Goal: Answer question/provide support: Share knowledge or assist other users

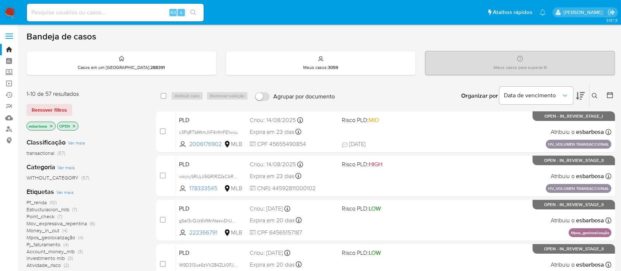
click at [9, 12] on img at bounding box center [10, 12] width 13 height 13
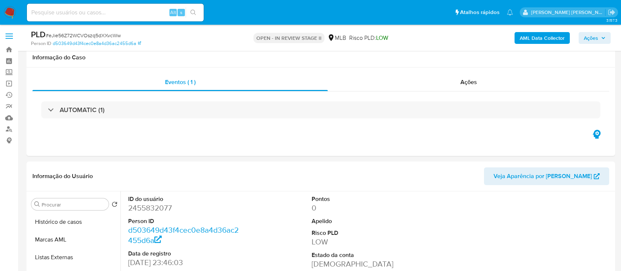
select select "10"
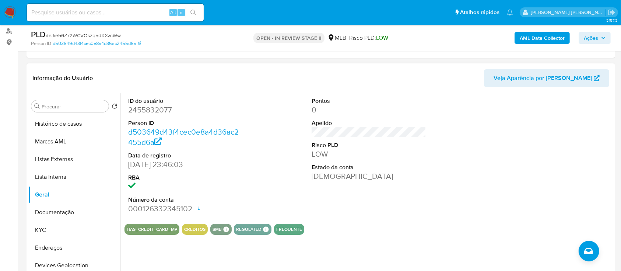
scroll to position [49, 0]
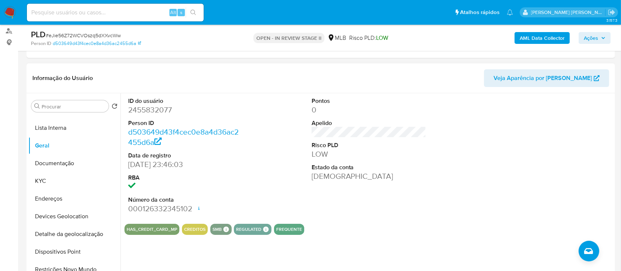
click at [161, 107] on dd "2455832077" at bounding box center [185, 110] width 115 height 10
copy dd "2455832077"
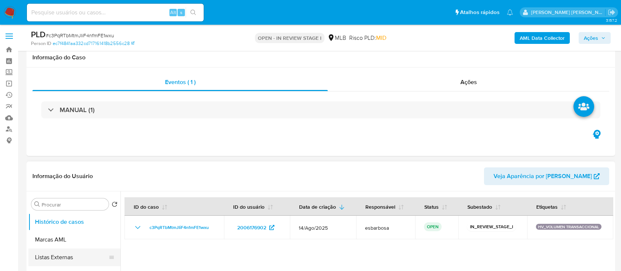
scroll to position [49, 0]
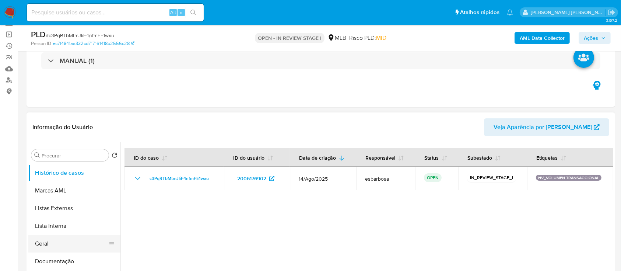
click at [44, 242] on button "Geral" at bounding box center [71, 244] width 86 height 18
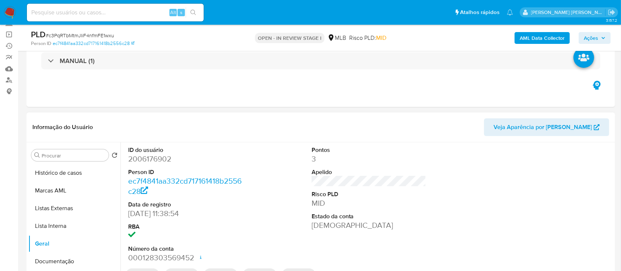
click at [159, 162] on dd "2006176902" at bounding box center [185, 159] width 115 height 10
copy dd "2006176902"
click at [71, 170] on button "Histórico de casos" at bounding box center [71, 173] width 86 height 18
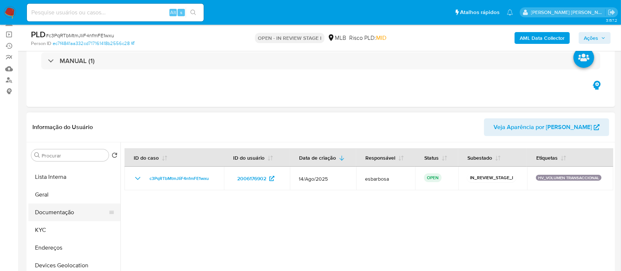
click at [59, 211] on button "Documentação" at bounding box center [71, 212] width 86 height 18
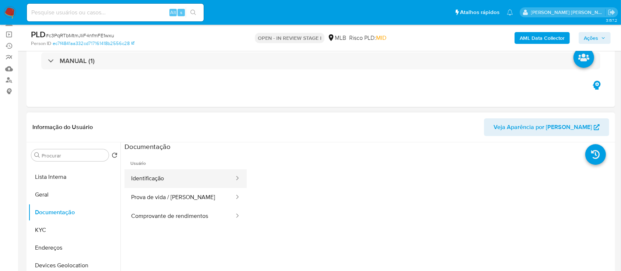
click at [159, 180] on button "Identificação" at bounding box center [180, 178] width 111 height 19
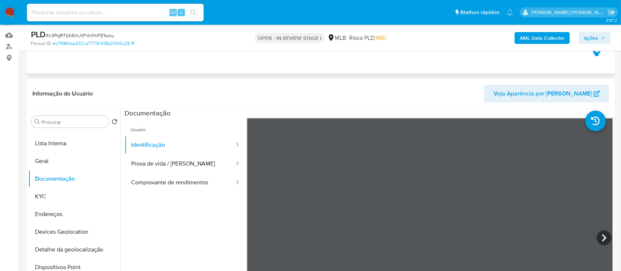
scroll to position [98, 0]
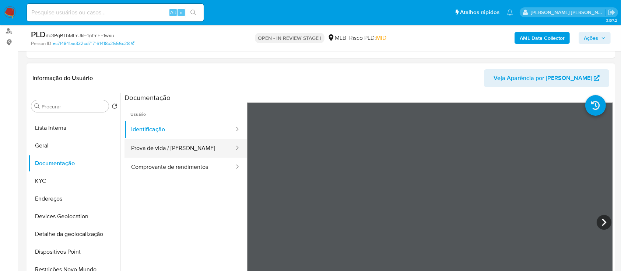
click at [197, 144] on button "Prova de vida / Selfie" at bounding box center [180, 148] width 111 height 19
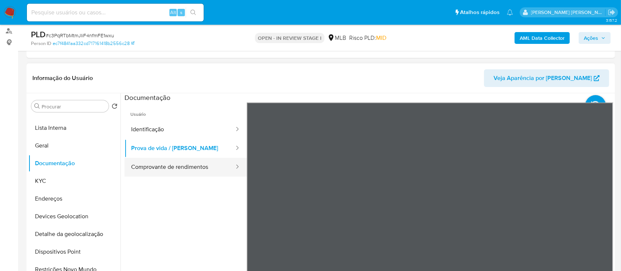
click at [187, 168] on button "Comprovante de rendimentos" at bounding box center [180, 167] width 111 height 19
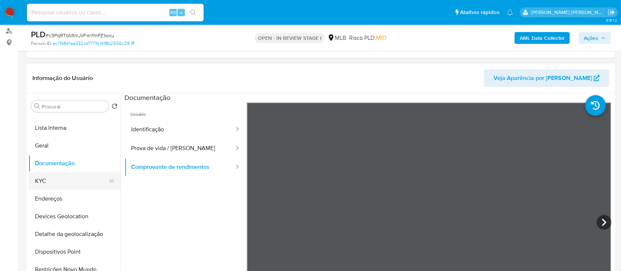
click at [63, 181] on button "KYC" at bounding box center [71, 181] width 86 height 18
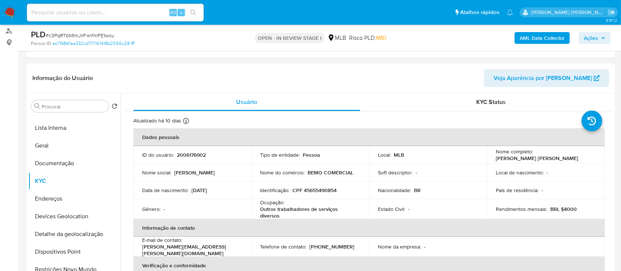
click at [328, 189] on p "CPF 45655490854" at bounding box center [315, 190] width 44 height 7
copy p "45655490854"
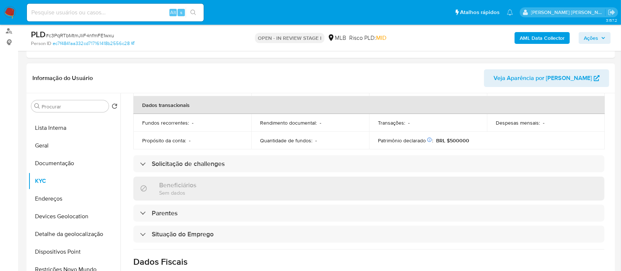
scroll to position [196, 0]
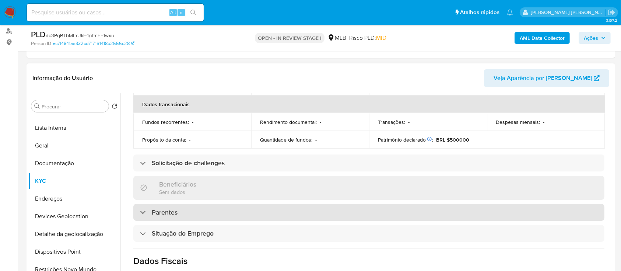
click at [180, 214] on div "Parentes" at bounding box center [368, 212] width 471 height 17
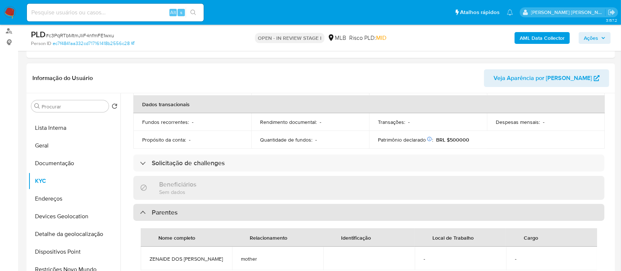
click at [180, 214] on div "Parentes" at bounding box center [368, 212] width 471 height 17
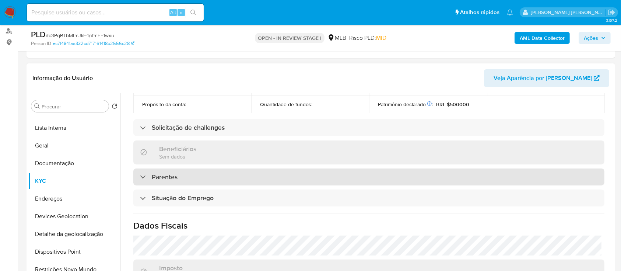
scroll to position [245, 0]
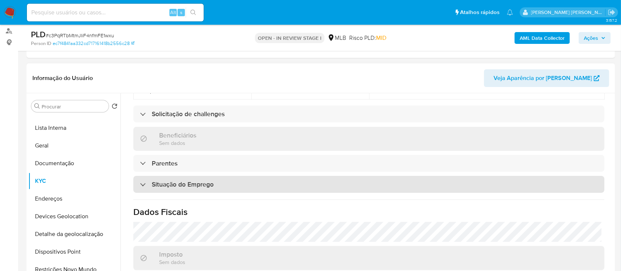
click at [188, 185] on h3 "Situação do Emprego" at bounding box center [183, 184] width 62 height 8
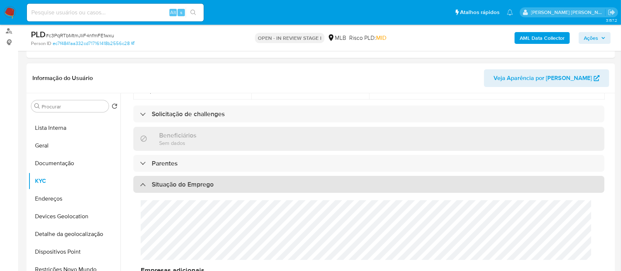
click at [188, 185] on h3 "Situação do Emprego" at bounding box center [183, 184] width 62 height 8
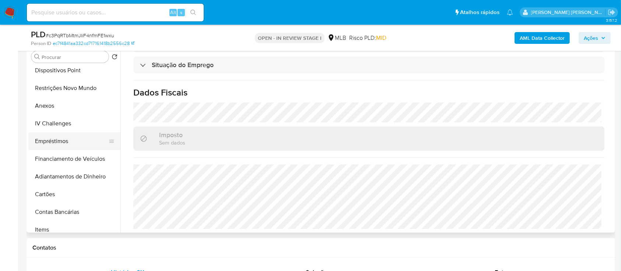
scroll to position [196, 0]
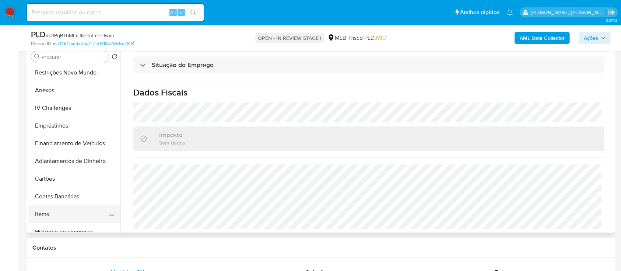
click at [54, 210] on button "Items" at bounding box center [71, 214] width 86 height 18
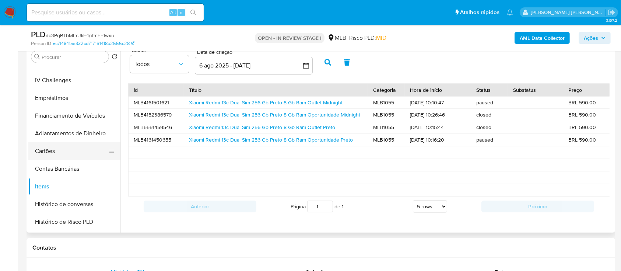
scroll to position [245, 0]
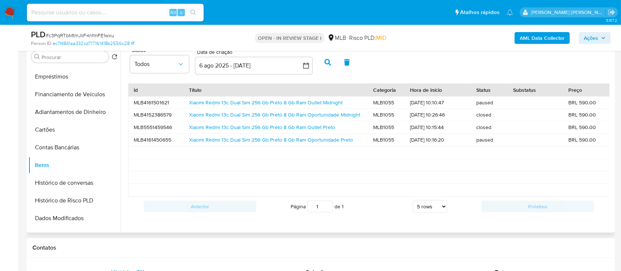
click at [427, 213] on select "5 rows 10 rows 20 rows 25 rows 50 rows 100 rows" at bounding box center [430, 206] width 34 height 13
click at [307, 67] on icon "button" at bounding box center [306, 65] width 7 height 7
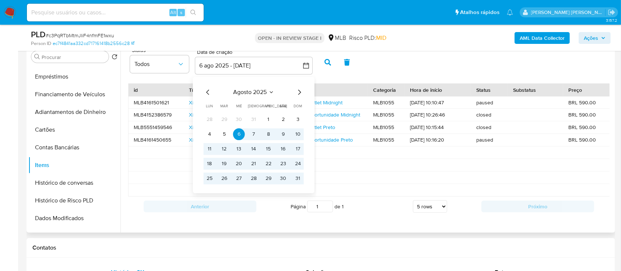
click at [207, 91] on icon "Mes anterior" at bounding box center [208, 92] width 9 height 9
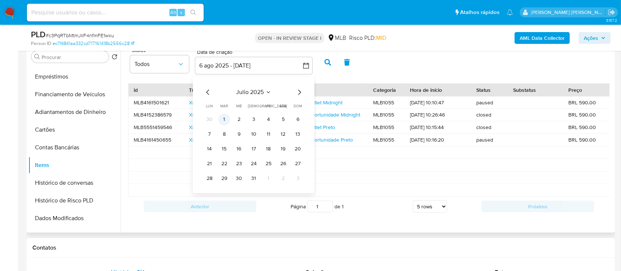
click at [221, 117] on button "1" at bounding box center [225, 119] width 12 height 12
click at [221, 120] on button "1" at bounding box center [225, 119] width 12 height 12
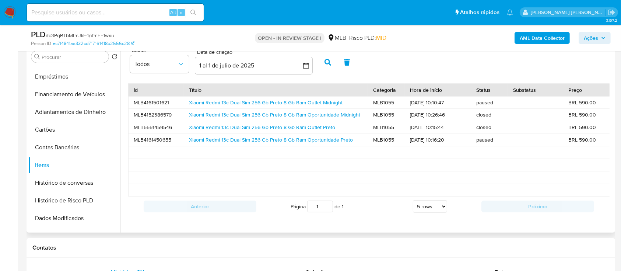
click at [326, 63] on icon "button" at bounding box center [328, 62] width 7 height 7
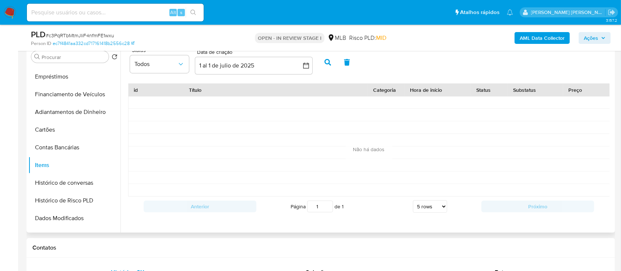
click at [326, 63] on icon "button" at bounding box center [328, 62] width 7 height 7
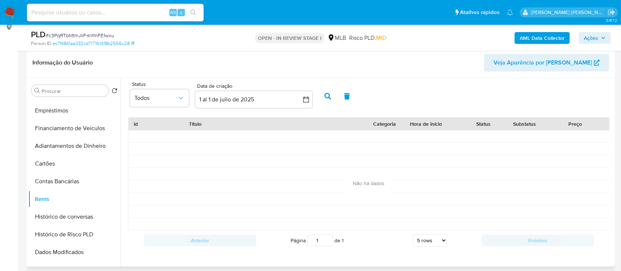
scroll to position [98, 0]
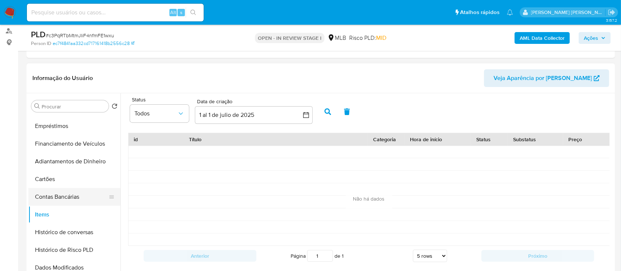
click at [54, 196] on button "Contas Bancárias" at bounding box center [71, 197] width 86 height 18
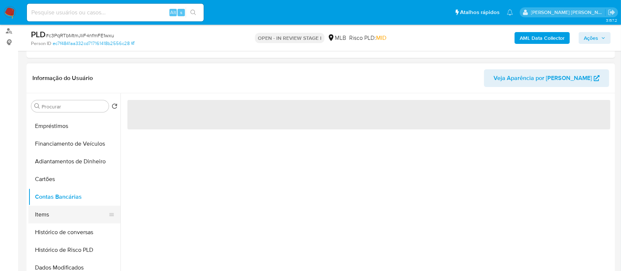
click at [52, 209] on button "Items" at bounding box center [71, 215] width 86 height 18
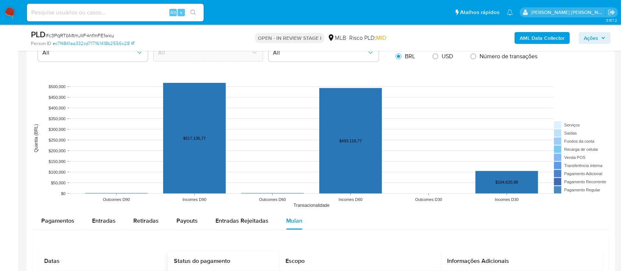
scroll to position [737, 0]
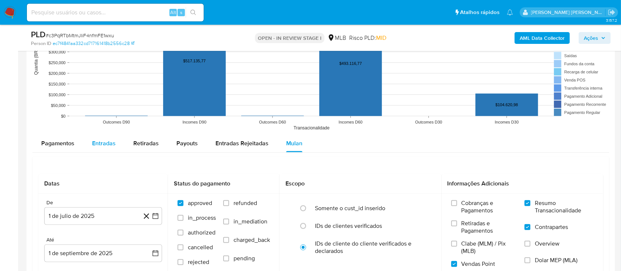
click at [99, 143] on span "Entradas" at bounding box center [104, 143] width 24 height 8
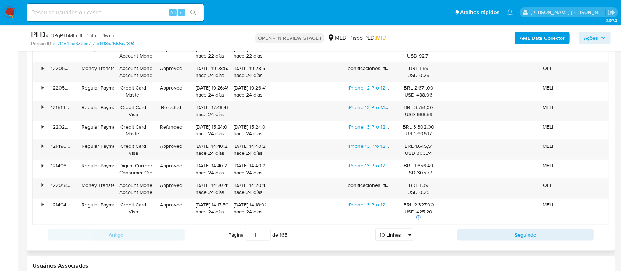
scroll to position [933, 0]
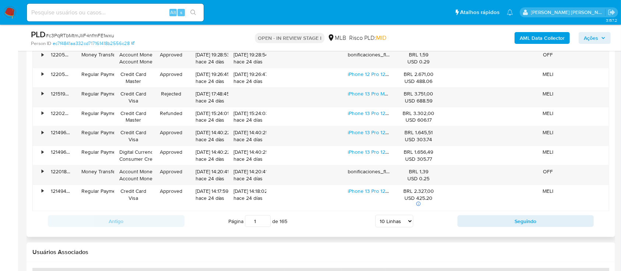
click at [404, 223] on select "5 Linhas 10 Linhas 20 Linhas 25 Linhas 50 Linhas 100 Linhas" at bounding box center [394, 221] width 38 height 13
select select "100"
click at [375, 215] on select "5 Linhas 10 Linhas 20 Linhas 25 Linhas 50 Linhas 100 Linhas" at bounding box center [394, 221] width 38 height 13
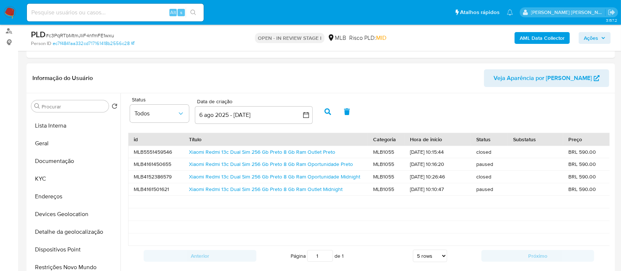
scroll to position [49, 0]
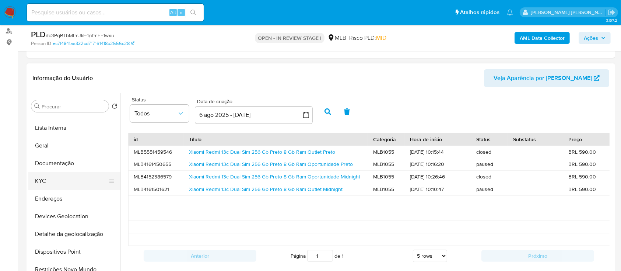
click at [59, 181] on button "KYC" at bounding box center [71, 181] width 86 height 18
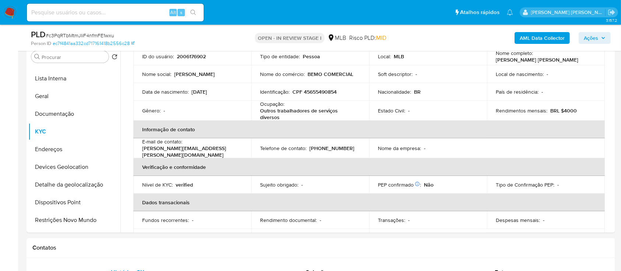
click at [536, 37] on b "AML Data Collector" at bounding box center [542, 38] width 45 height 12
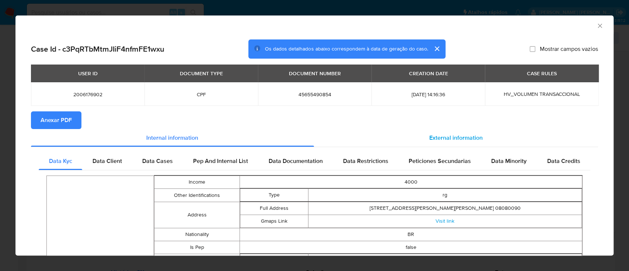
click at [443, 141] on span "External information" at bounding box center [455, 137] width 53 height 8
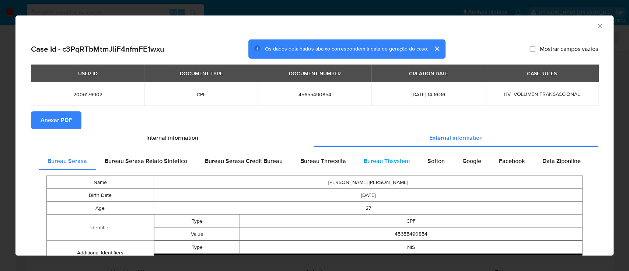
click at [389, 161] on span "Bureau Thsystem" at bounding box center [387, 161] width 46 height 8
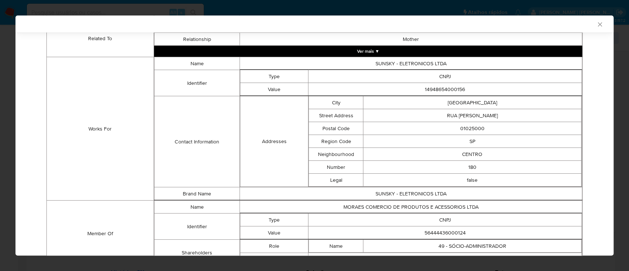
scroll to position [524, 0]
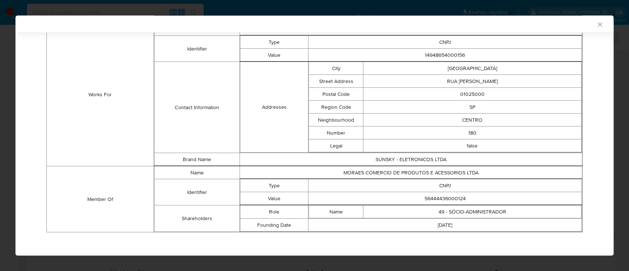
click at [454, 196] on td "56444436000124" at bounding box center [444, 198] width 273 height 13
copy td "56444436000124"
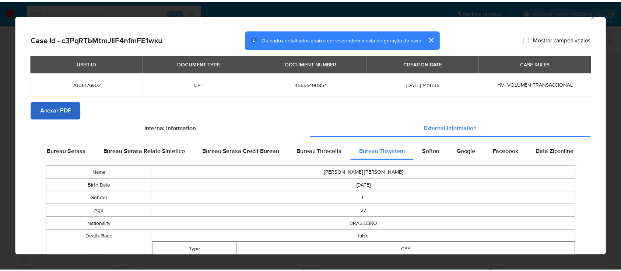
scroll to position [0, 0]
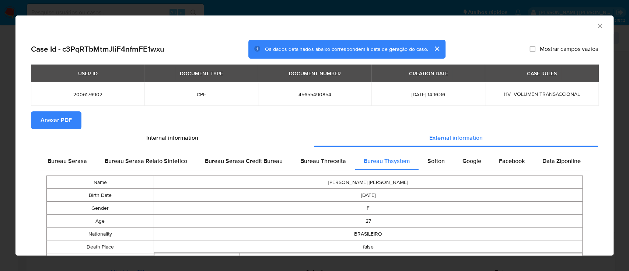
click at [60, 120] on span "Anexar PDF" at bounding box center [56, 120] width 31 height 16
click at [598, 27] on icon "Fechar a janela" at bounding box center [600, 26] width 4 height 4
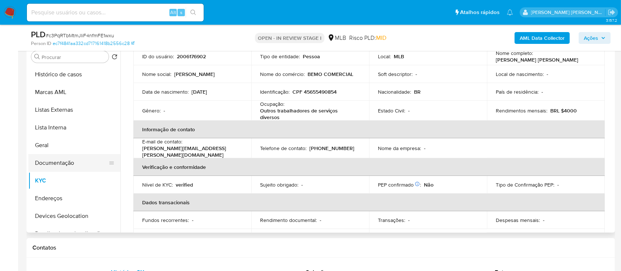
click at [60, 160] on button "Documentação" at bounding box center [71, 163] width 86 height 18
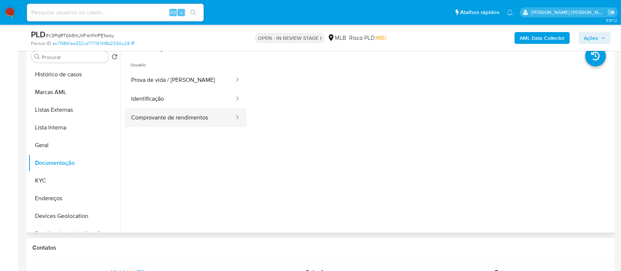
click at [189, 118] on button "Comprovante de rendimentos" at bounding box center [180, 117] width 111 height 19
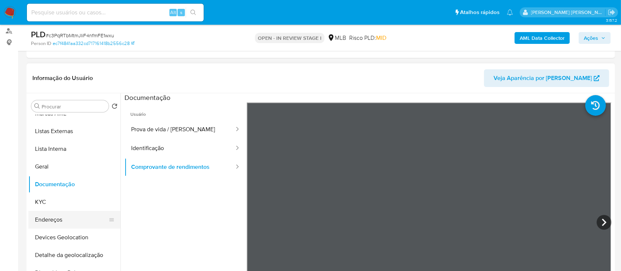
scroll to position [49, 0]
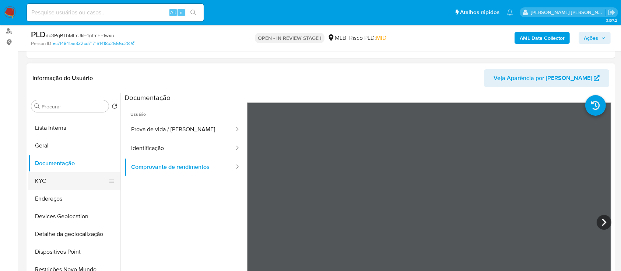
click at [59, 182] on button "KYC" at bounding box center [71, 181] width 86 height 18
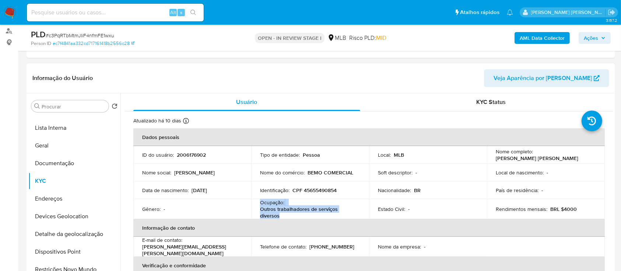
drag, startPoint x: 283, startPoint y: 217, endPoint x: 259, endPoint y: 204, distance: 27.2
click at [259, 204] on td "Ocupação : Outros trabalhadores de serviços diversos" at bounding box center [310, 209] width 118 height 20
copy div "Ocupação : Outros trabalhadores de serviços diversos"
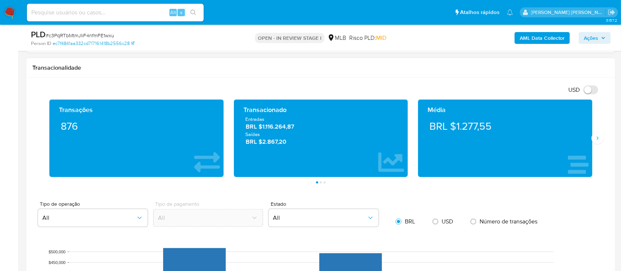
scroll to position [540, 0]
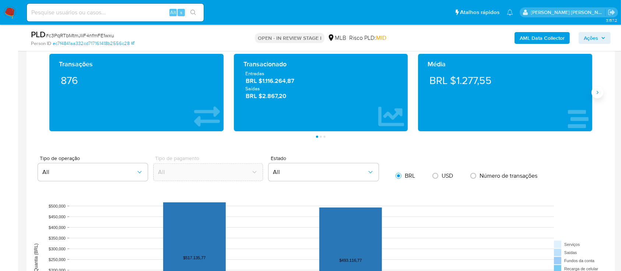
click at [598, 92] on icon "Siguiente" at bounding box center [598, 93] width 6 height 6
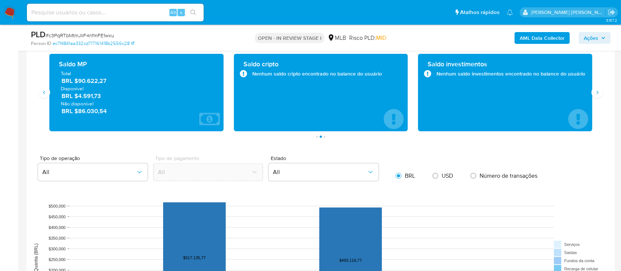
drag, startPoint x: 108, startPoint y: 81, endPoint x: 77, endPoint y: 81, distance: 31.0
click at [77, 81] on span "BRL $90.622,27" at bounding box center [137, 81] width 151 height 8
click at [595, 95] on button "Siguiente" at bounding box center [598, 93] width 12 height 12
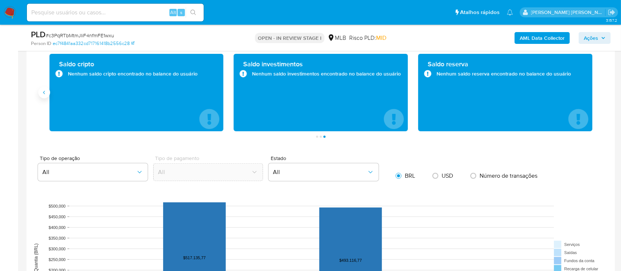
click at [47, 92] on icon "Anterior" at bounding box center [44, 93] width 6 height 6
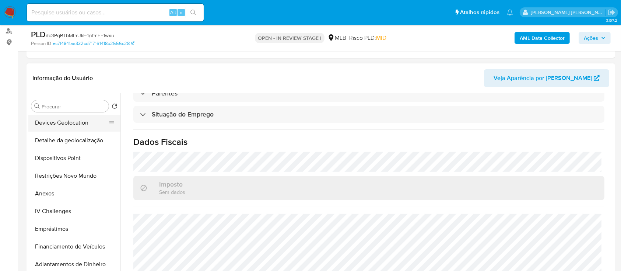
scroll to position [147, 0]
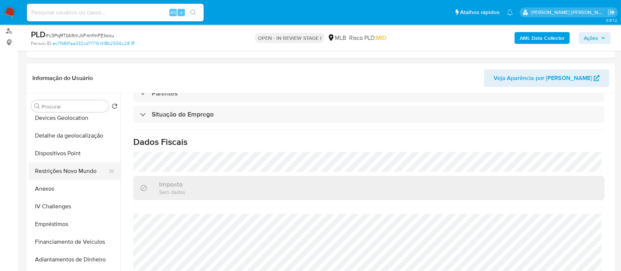
click at [76, 171] on button "Restrições Novo Mundo" at bounding box center [71, 171] width 86 height 18
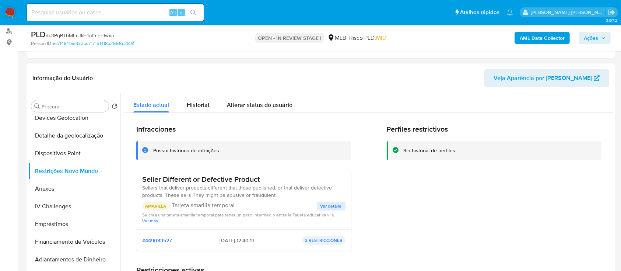
scroll to position [49, 0]
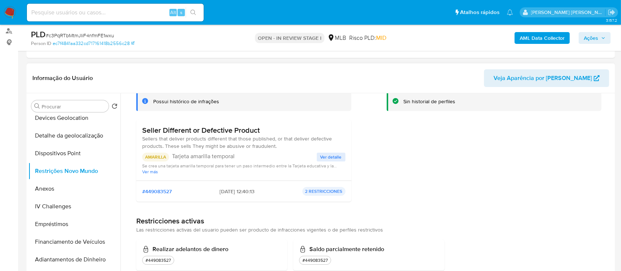
click at [330, 159] on span "Ver detalle" at bounding box center [331, 156] width 21 height 7
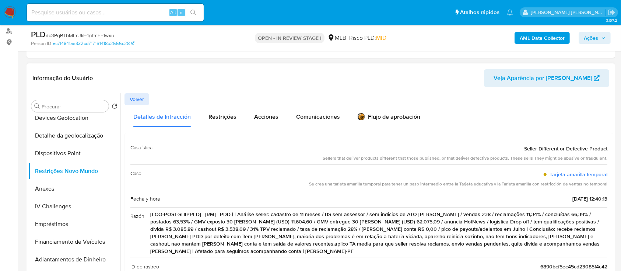
drag, startPoint x: 521, startPoint y: 148, endPoint x: 574, endPoint y: 240, distance: 106.1
click at [574, 240] on div "Casuística Seller Different or Defective Product Sellers that deliver products …" at bounding box center [368, 242] width 477 height 206
click at [389, 85] on header "Informação do Usuário Veja Aparência por Pessoa" at bounding box center [320, 78] width 577 height 18
click at [139, 99] on span "Volver" at bounding box center [137, 99] width 14 height 10
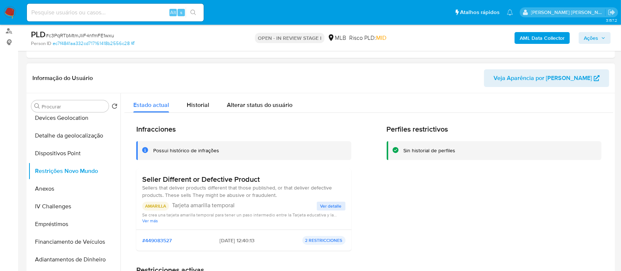
drag, startPoint x: 220, startPoint y: 151, endPoint x: 156, endPoint y: 150, distance: 64.5
click at [156, 150] on div "Possui histórico de infrações" at bounding box center [249, 150] width 192 height 7
drag, startPoint x: 265, startPoint y: 178, endPoint x: 153, endPoint y: 150, distance: 115.6
click at [153, 150] on div "Infracciones Possui histórico de infrações Seller Different or Defective Produc…" at bounding box center [243, 191] width 215 height 132
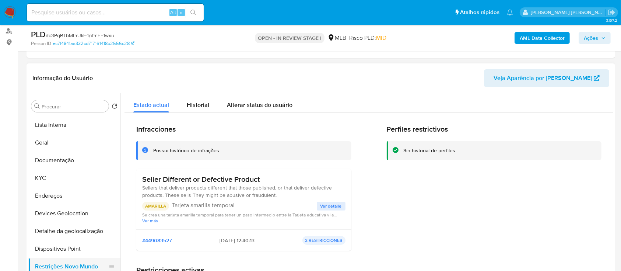
scroll to position [49, 0]
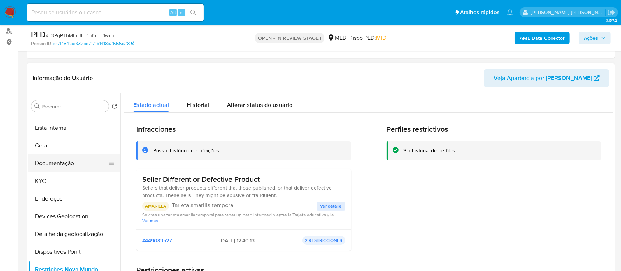
click at [67, 167] on button "Documentação" at bounding box center [71, 163] width 86 height 18
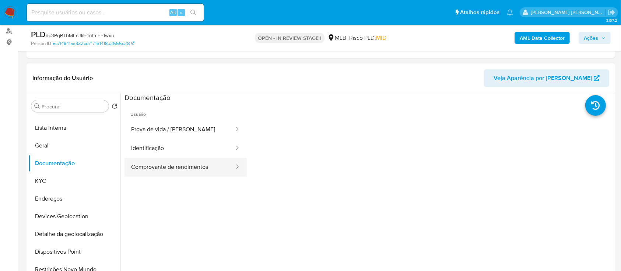
click at [188, 161] on button "Comprovante de rendimentos" at bounding box center [180, 167] width 111 height 19
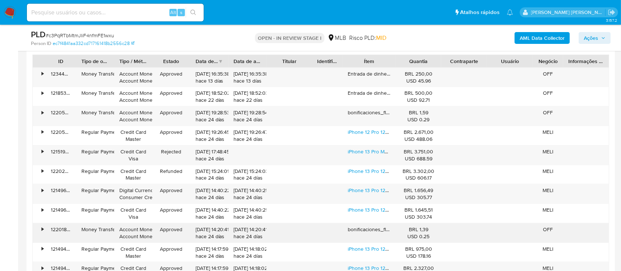
scroll to position [884, 0]
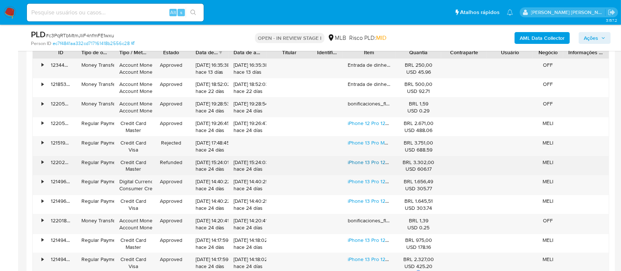
drag, startPoint x: 345, startPoint y: 161, endPoint x: 364, endPoint y: 161, distance: 19.2
click at [364, 161] on div "iPhone 13 Pro 128 Gb Dourado - Excelente (Recondicionado)" at bounding box center [369, 165] width 53 height 19
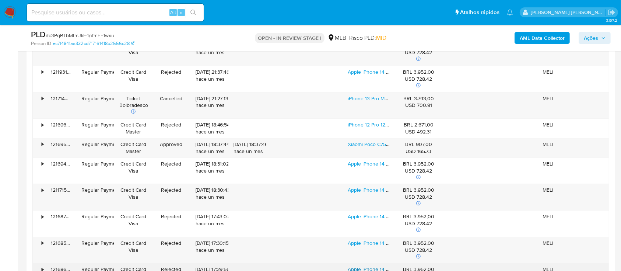
scroll to position [284, 0]
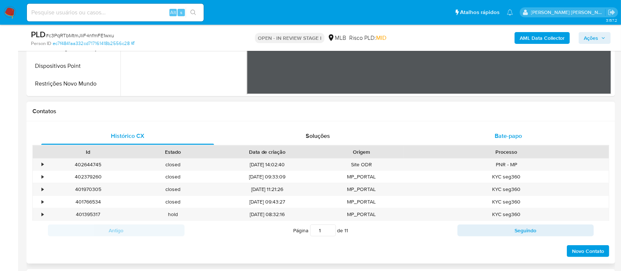
click at [468, 137] on div "Bate-papo" at bounding box center [508, 136] width 173 height 18
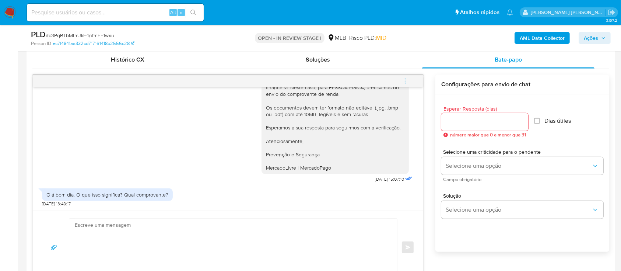
scroll to position [382, 0]
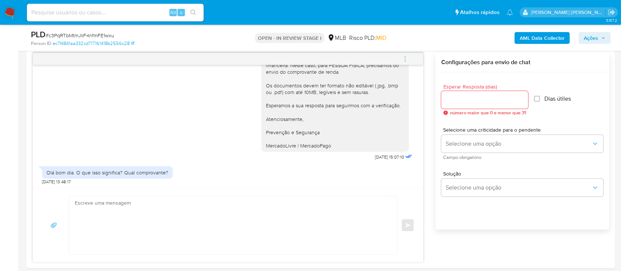
click at [591, 38] on span "Ações" at bounding box center [591, 38] width 14 height 12
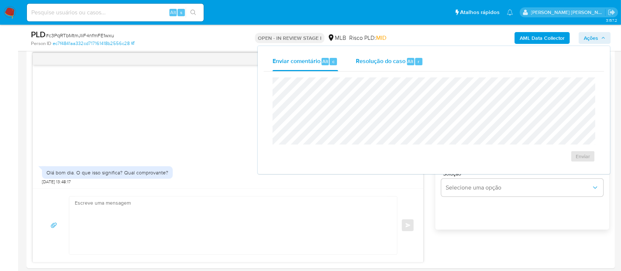
click at [380, 63] on span "Resolução do caso" at bounding box center [381, 61] width 50 height 8
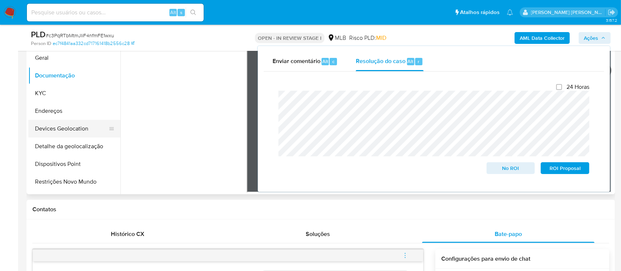
scroll to position [0, 0]
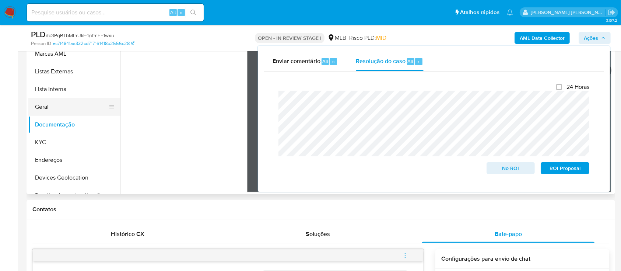
click at [48, 105] on button "Geral" at bounding box center [71, 107] width 86 height 18
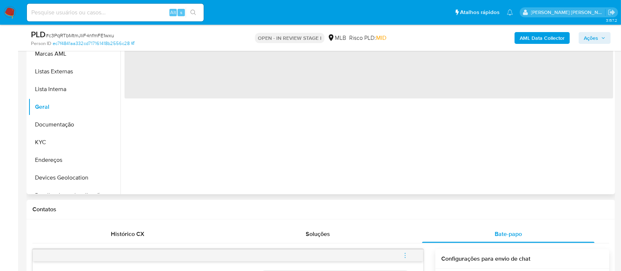
scroll to position [136, 0]
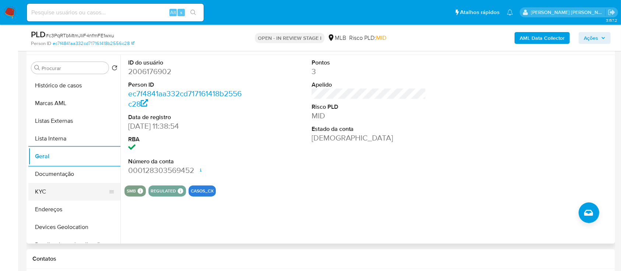
click at [38, 192] on button "KYC" at bounding box center [71, 192] width 86 height 18
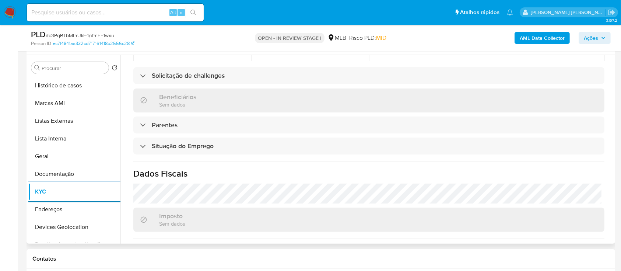
scroll to position [315, 0]
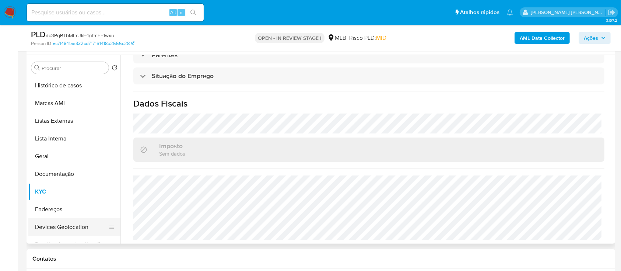
click at [74, 226] on button "Devices Geolocation" at bounding box center [71, 227] width 86 height 18
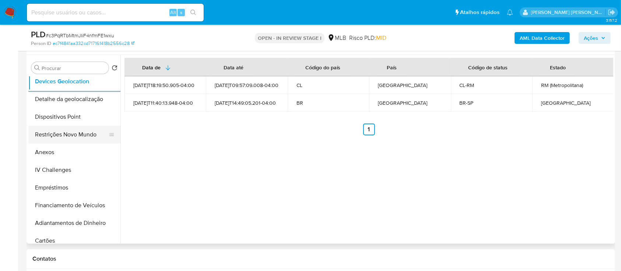
scroll to position [147, 0]
click at [75, 117] on button "Dispositivos Point" at bounding box center [71, 115] width 86 height 18
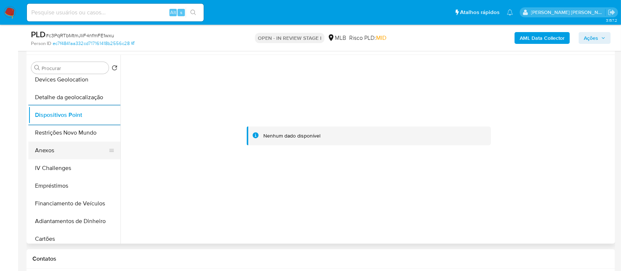
click at [56, 156] on button "Anexos" at bounding box center [71, 150] width 86 height 18
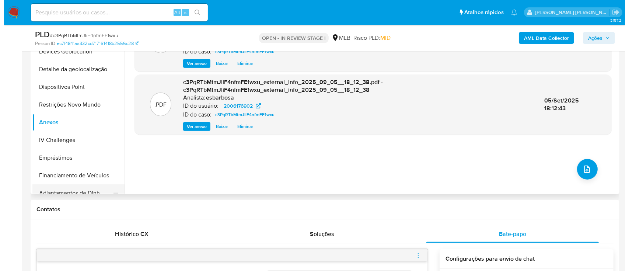
scroll to position [83, 0]
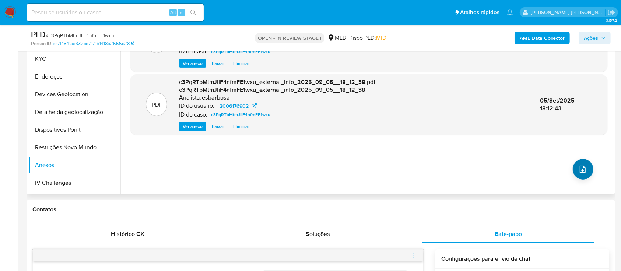
click at [583, 168] on icon "upload-file" at bounding box center [582, 169] width 9 height 9
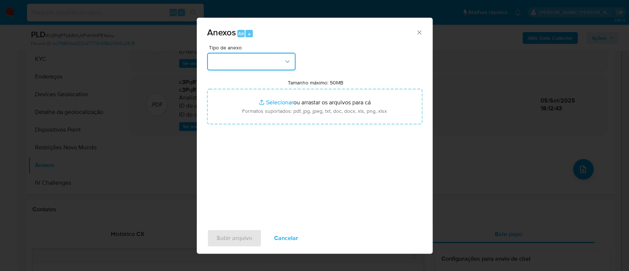
click at [249, 57] on button "button" at bounding box center [251, 62] width 88 height 18
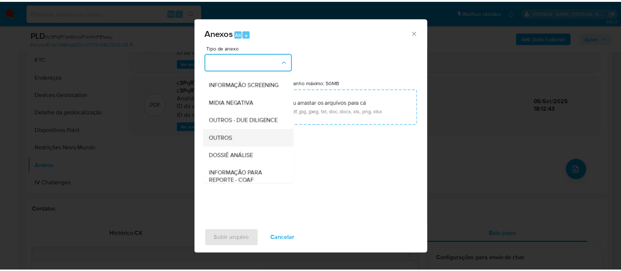
scroll to position [113, 0]
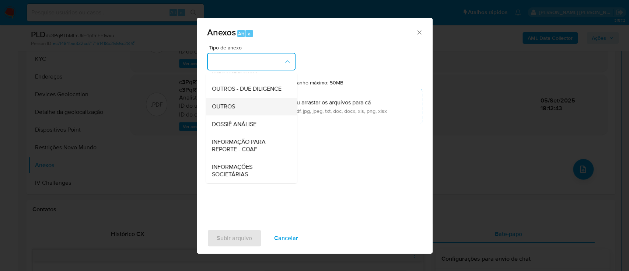
click at [229, 108] on span "OUTROS" at bounding box center [222, 106] width 23 height 7
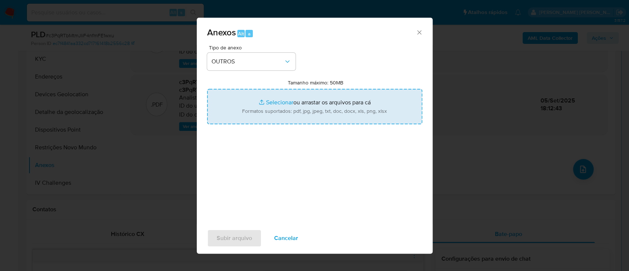
click at [277, 102] on input "Tamanho máximo: 50MB Selecionar arquivos" at bounding box center [314, 106] width 215 height 35
type input "C:\fakepath\Mulan 2006176902_2025_09_04_08_27_41.xlsx"
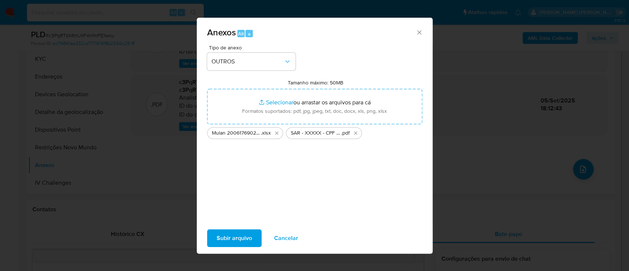
click at [230, 232] on span "Subir arquivo" at bounding box center [234, 238] width 35 height 16
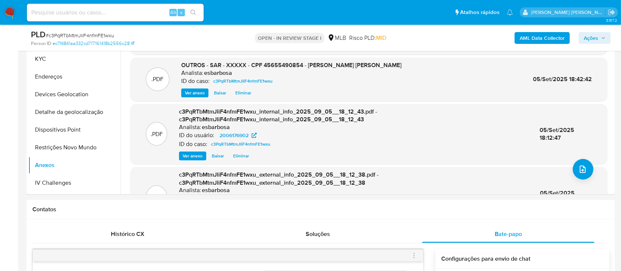
click at [588, 37] on span "Ações" at bounding box center [591, 38] width 14 height 12
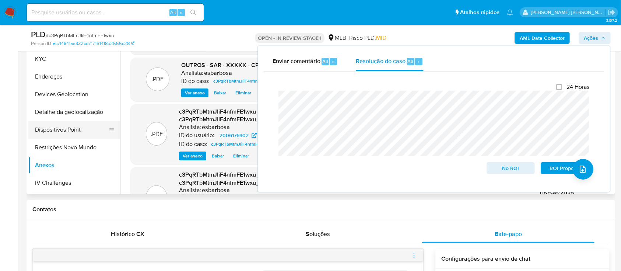
scroll to position [133, 0]
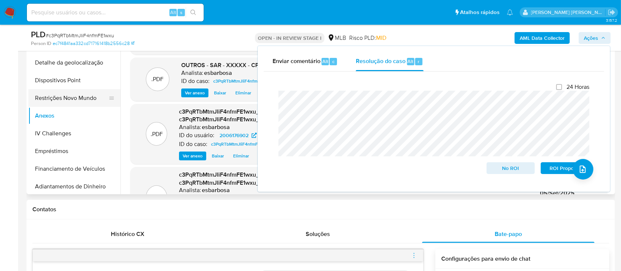
click at [75, 101] on button "Restrições Novo Mundo" at bounding box center [71, 98] width 86 height 18
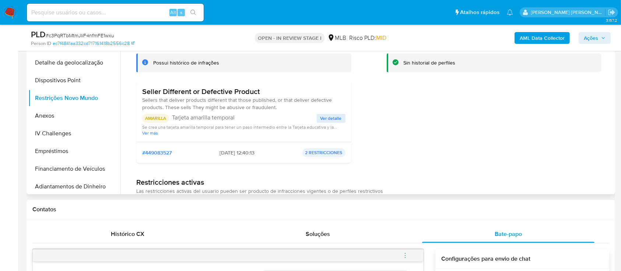
scroll to position [136, 0]
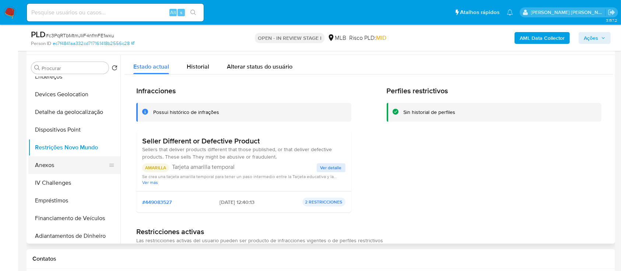
click at [59, 166] on button "Anexos" at bounding box center [71, 165] width 86 height 18
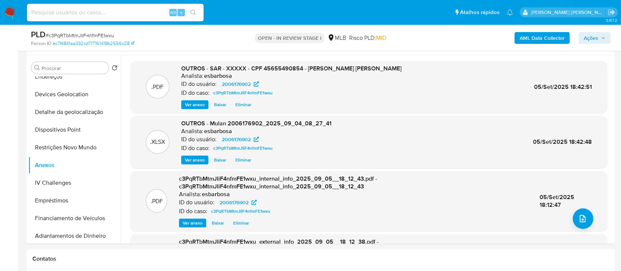
drag, startPoint x: 595, startPoint y: 35, endPoint x: 582, endPoint y: 38, distance: 13.2
click at [593, 36] on span "Ações" at bounding box center [591, 38] width 14 height 12
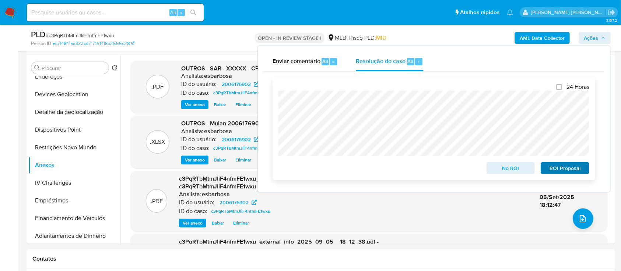
click at [563, 168] on span "ROI Proposal" at bounding box center [565, 168] width 38 height 10
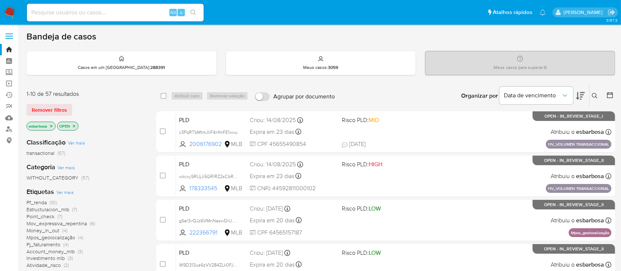
click at [9, 12] on img at bounding box center [10, 12] width 13 height 13
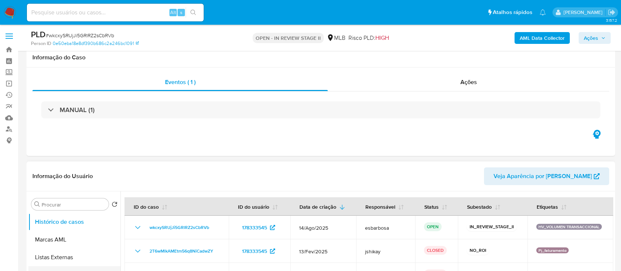
scroll to position [147, 0]
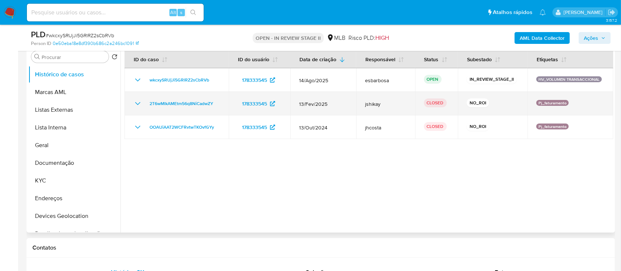
click at [138, 107] on icon "Mostrar/Ocultar" at bounding box center [137, 103] width 9 height 9
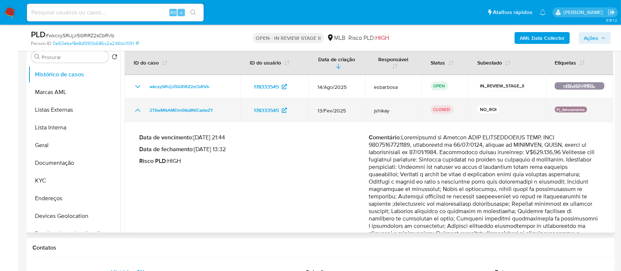
click at [138, 107] on icon "Mostrar/Ocultar" at bounding box center [137, 110] width 9 height 9
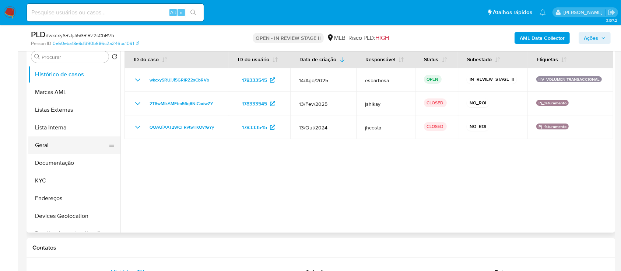
click at [52, 141] on button "Geral" at bounding box center [71, 145] width 86 height 18
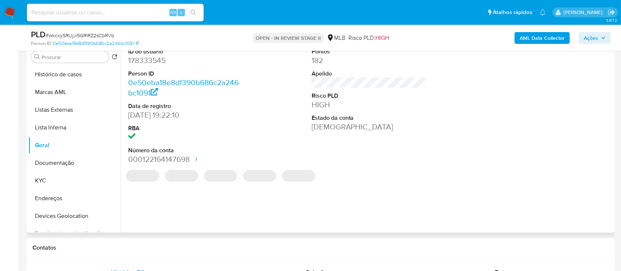
click at [155, 59] on dd "178333545" at bounding box center [185, 60] width 115 height 10
click at [154, 59] on dd "178333545" at bounding box center [185, 60] width 115 height 10
copy dd "178333545"
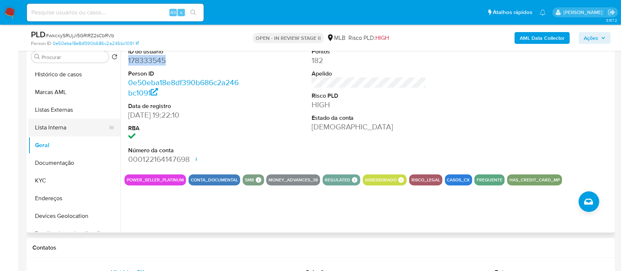
scroll to position [98, 0]
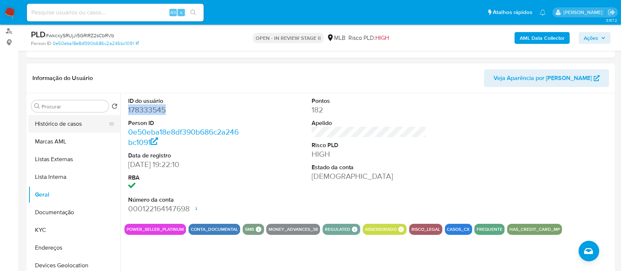
click at [76, 121] on button "Histórico de casos" at bounding box center [71, 124] width 86 height 18
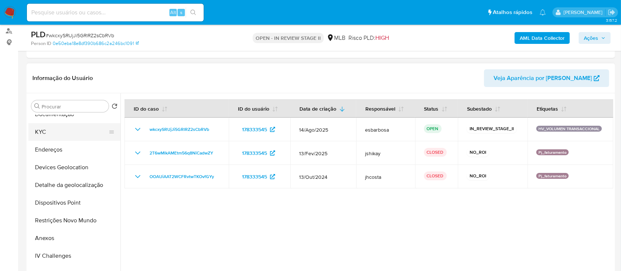
click at [55, 130] on button "KYC" at bounding box center [71, 132] width 86 height 18
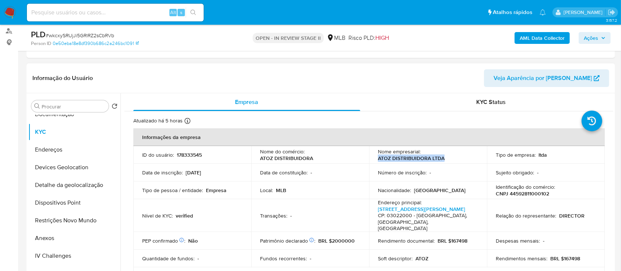
drag, startPoint x: 377, startPoint y: 157, endPoint x: 443, endPoint y: 159, distance: 66.7
click at [443, 159] on div "Nome empresarial : ATOZ DISTRIBUIDORA LTDA" at bounding box center [428, 154] width 100 height 13
copy p "ATOZ DISTRIBUIDORA LTDA"
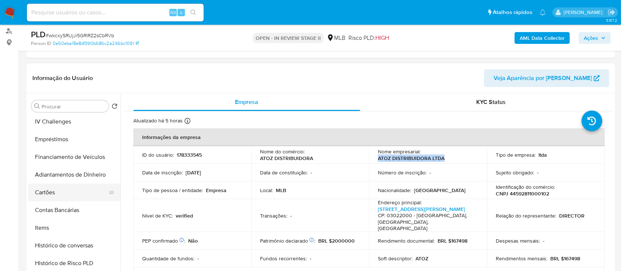
scroll to position [245, 0]
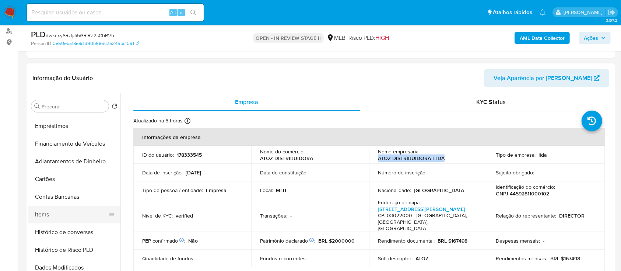
click at [54, 216] on button "Items" at bounding box center [71, 215] width 86 height 18
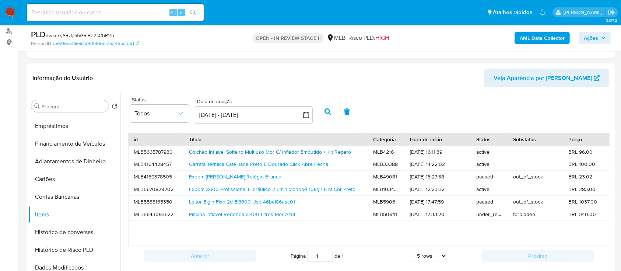
click at [212, 150] on link "Colchão Inflavel Solteiro Multiuso Mor C/ Inflador Embutido + Kit Reparo" at bounding box center [270, 151] width 162 height 7
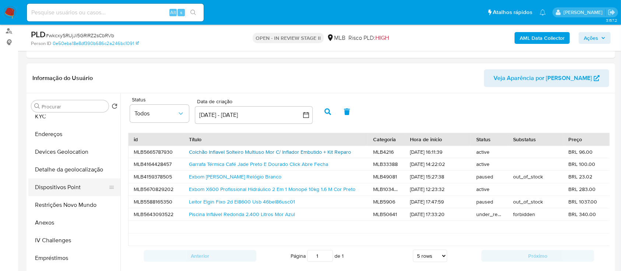
scroll to position [98, 0]
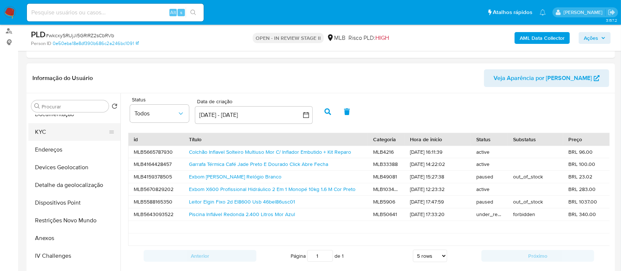
click at [52, 129] on button "KYC" at bounding box center [71, 132] width 86 height 18
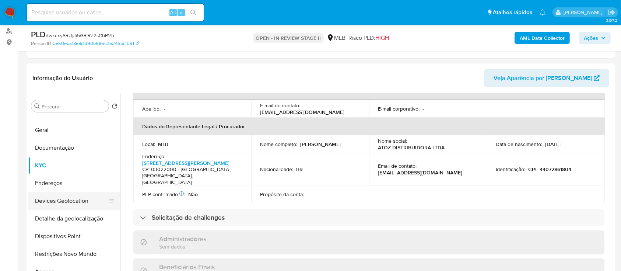
scroll to position [49, 0]
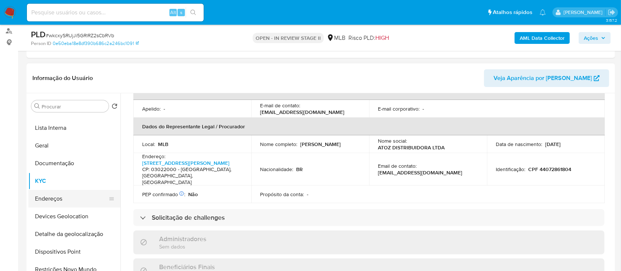
click at [59, 197] on button "Endereços" at bounding box center [71, 199] width 86 height 18
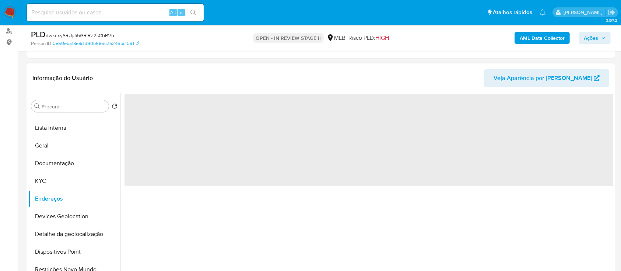
scroll to position [0, 0]
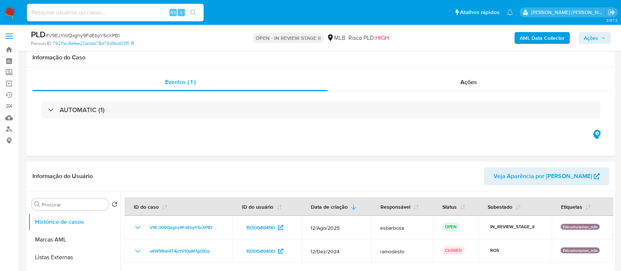
select select "10"
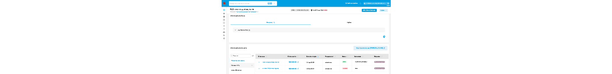
scroll to position [49, 0]
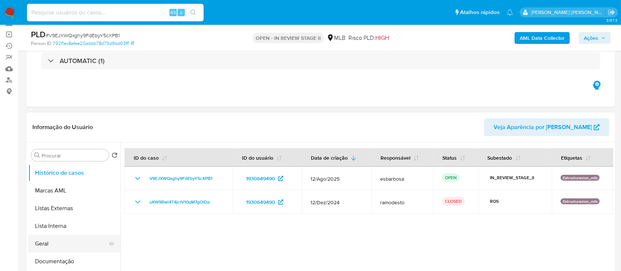
click at [56, 242] on button "Geral" at bounding box center [71, 244] width 86 height 18
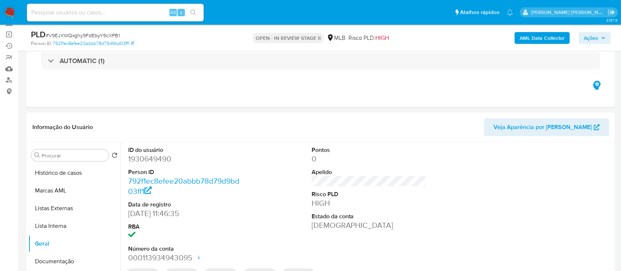
click at [158, 162] on dd "1930649490" at bounding box center [185, 159] width 115 height 10
copy dd "1930649490"
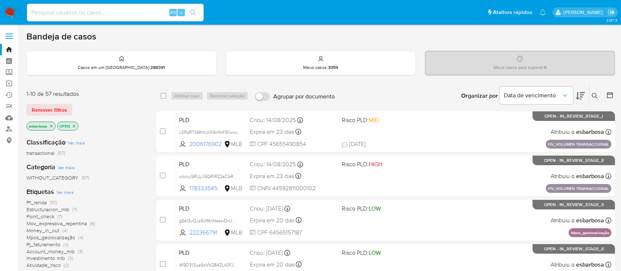
scroll to position [49, 0]
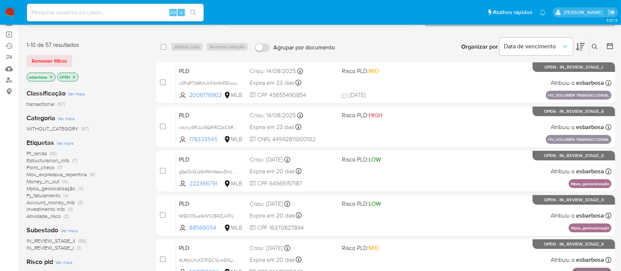
click at [46, 215] on span "Atividade_risco" at bounding box center [44, 215] width 34 height 7
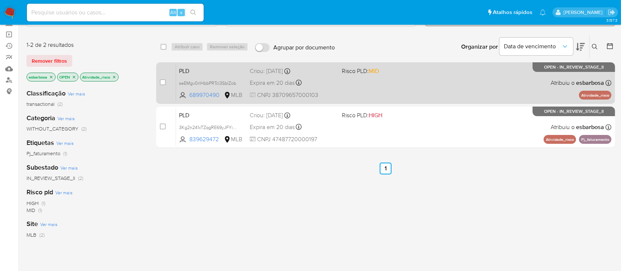
click at [361, 87] on div "PLD seEMgv0rlHbbPRTcl3SbIZob 689970490 MLB Risco PLD: MID Criou: 12/08/2025 Cri…" at bounding box center [394, 82] width 436 height 37
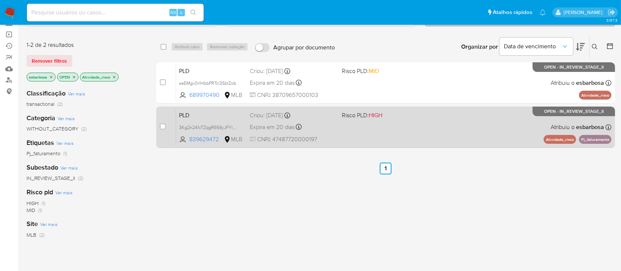
click at [360, 129] on div "PLD 3Kg2n241cTZqgRE69yJFYiH3 839629472 MLB Risco PLD: HIGH Criou: 12/08/2025 Cr…" at bounding box center [394, 126] width 436 height 37
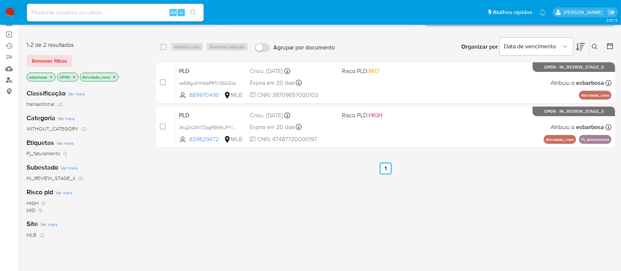
click at [9, 81] on link "Localizador de pessoas" at bounding box center [44, 79] width 88 height 11
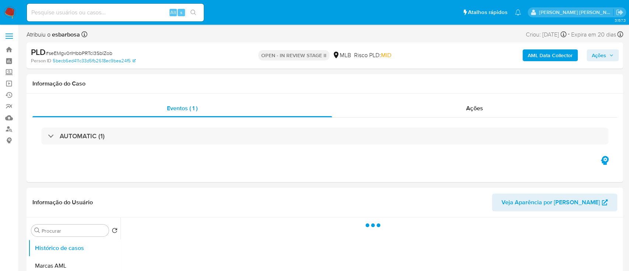
select select "10"
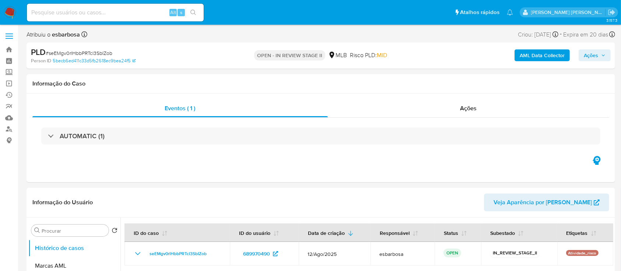
scroll to position [49, 0]
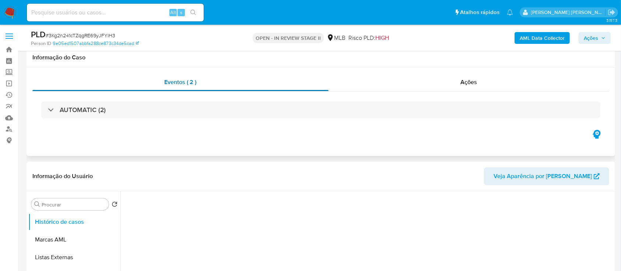
scroll to position [49, 0]
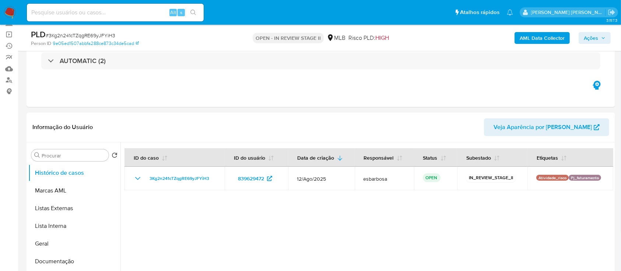
select select "10"
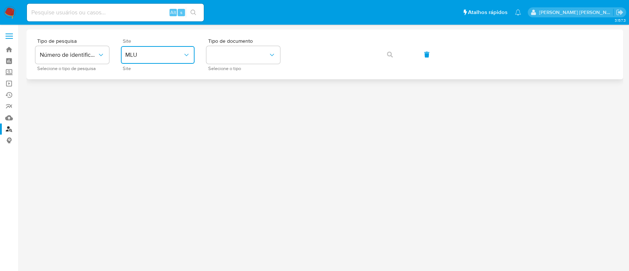
click at [193, 55] on button "MLU" at bounding box center [158, 55] width 74 height 18
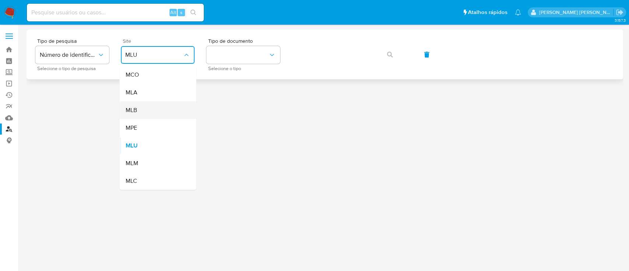
click at [168, 106] on div "MLB" at bounding box center [155, 110] width 60 height 18
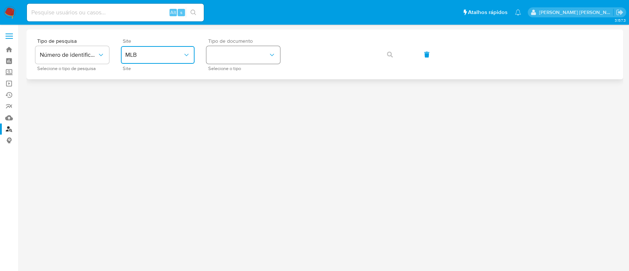
click at [238, 57] on button "identificationType" at bounding box center [243, 55] width 74 height 18
click at [227, 96] on div "CPF CPF" at bounding box center [241, 103] width 60 height 25
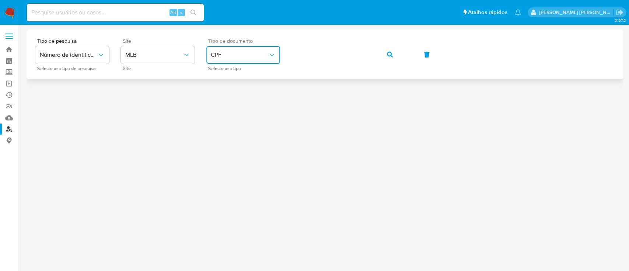
click at [254, 59] on button "CPF" at bounding box center [243, 55] width 74 height 18
drag, startPoint x: 242, startPoint y: 81, endPoint x: 314, endPoint y: 65, distance: 73.9
click at [242, 80] on div "CNPJ CNPJ" at bounding box center [241, 78] width 60 height 25
click at [391, 53] on icon "button" at bounding box center [390, 55] width 6 height 6
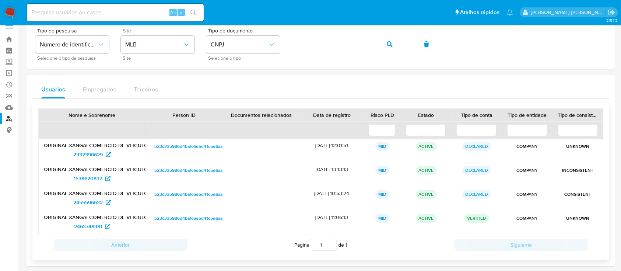
scroll to position [16, 0]
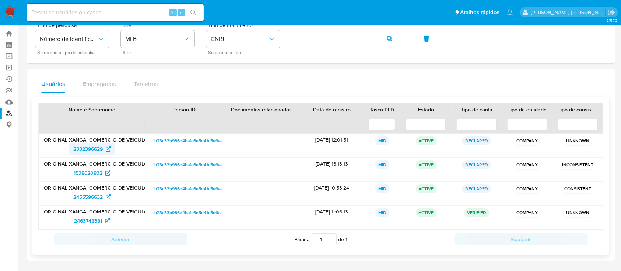
click at [81, 147] on span "2332396629" at bounding box center [87, 149] width 29 height 12
click at [85, 172] on span "1538620832" at bounding box center [88, 173] width 29 height 12
click at [85, 195] on span "2455596632" at bounding box center [87, 197] width 29 height 12
click at [85, 219] on span "2463748381" at bounding box center [88, 221] width 28 height 12
click at [11, 11] on img at bounding box center [10, 12] width 13 height 13
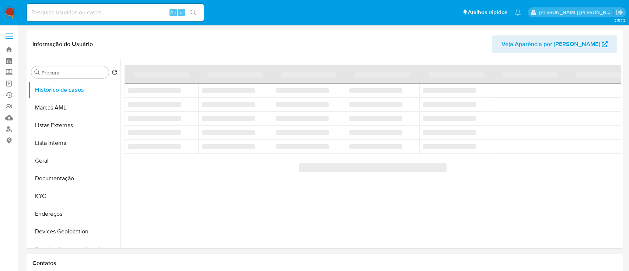
select select "10"
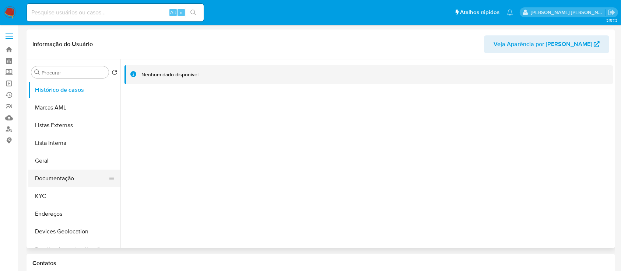
click at [67, 178] on button "Documentação" at bounding box center [71, 178] width 86 height 18
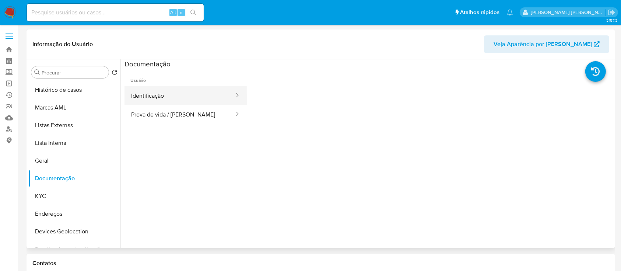
click at [155, 91] on button "Identificação" at bounding box center [180, 95] width 111 height 19
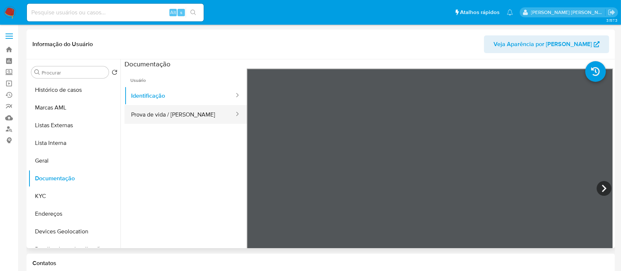
click at [172, 116] on button "Prova de vida / [PERSON_NAME]" at bounding box center [180, 114] width 111 height 19
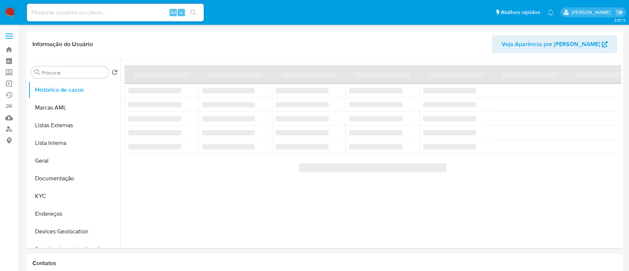
select select "10"
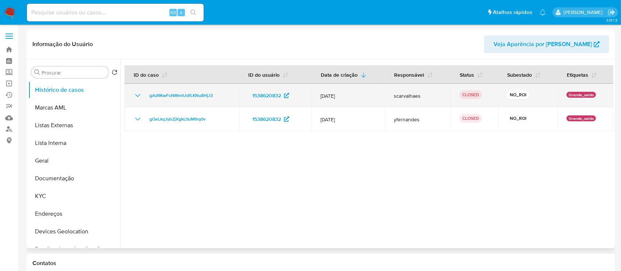
click at [136, 96] on icon "Mostrar/Ocultar" at bounding box center [137, 95] width 9 height 9
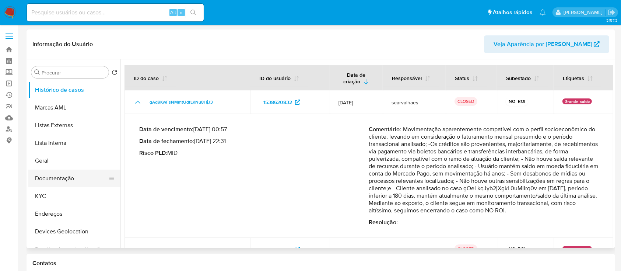
click at [62, 180] on button "Documentação" at bounding box center [71, 178] width 86 height 18
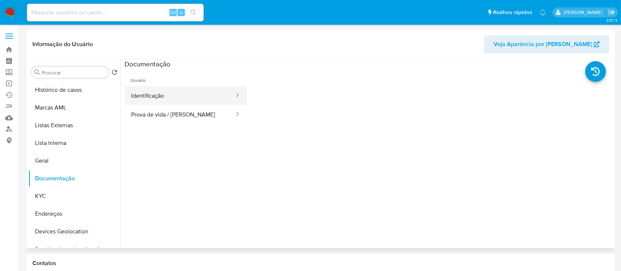
click at [171, 94] on button "Identificação" at bounding box center [180, 95] width 111 height 19
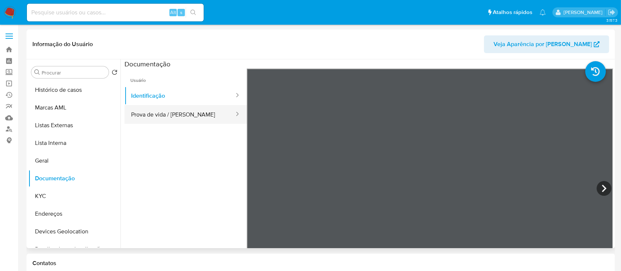
click at [164, 112] on button "Prova de vida / [PERSON_NAME]" at bounding box center [180, 114] width 111 height 19
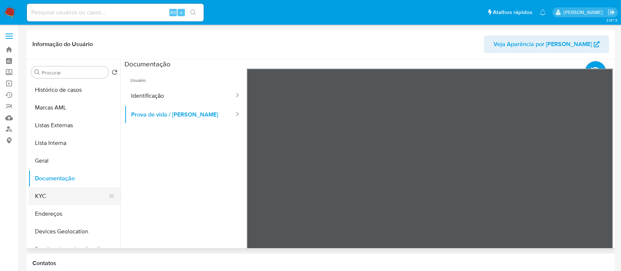
click at [48, 196] on button "KYC" at bounding box center [71, 196] width 86 height 18
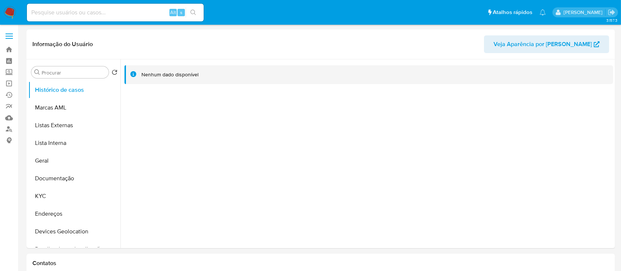
select select "10"
click at [44, 201] on button "KYC" at bounding box center [71, 196] width 86 height 18
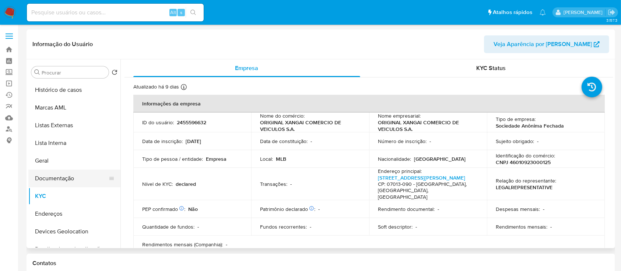
click at [61, 175] on button "Documentação" at bounding box center [71, 178] width 86 height 18
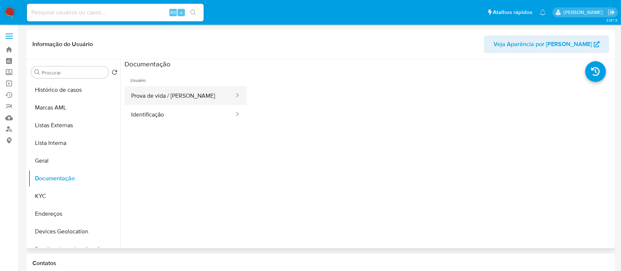
click at [160, 99] on button "Prova de vida / [PERSON_NAME]" at bounding box center [180, 95] width 111 height 19
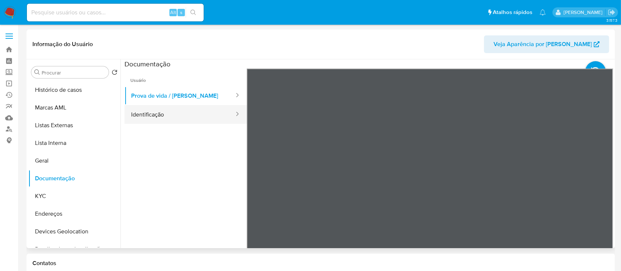
click at [168, 114] on button "Identificação" at bounding box center [180, 114] width 111 height 19
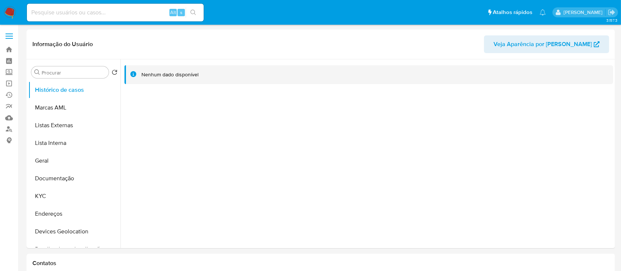
select select "10"
click at [60, 197] on button "KYC" at bounding box center [71, 196] width 86 height 18
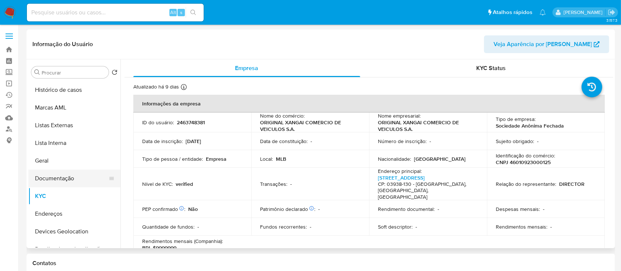
click at [64, 181] on button "Documentação" at bounding box center [71, 178] width 86 height 18
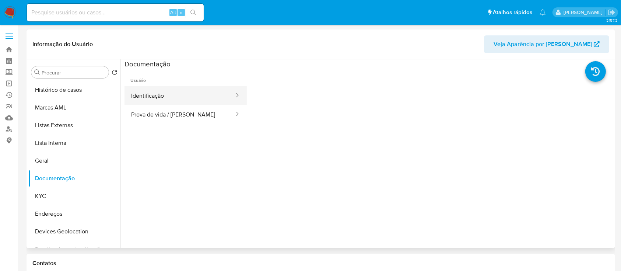
click at [180, 97] on button "Identificação" at bounding box center [180, 95] width 111 height 19
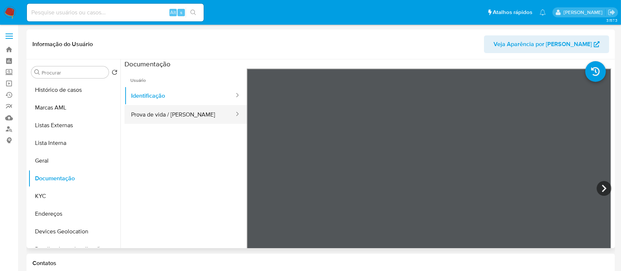
click at [200, 115] on button "Prova de vida / [PERSON_NAME]" at bounding box center [180, 114] width 111 height 19
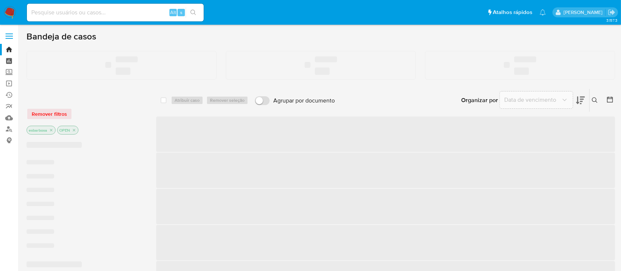
click at [10, 60] on link "Painel" at bounding box center [44, 60] width 88 height 11
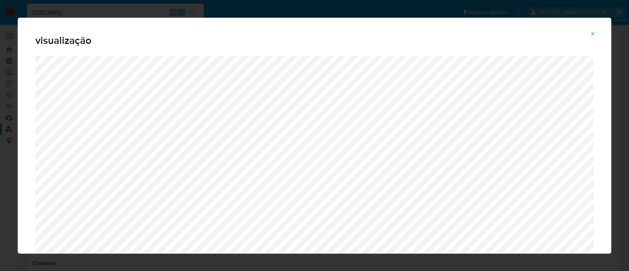
select select "10"
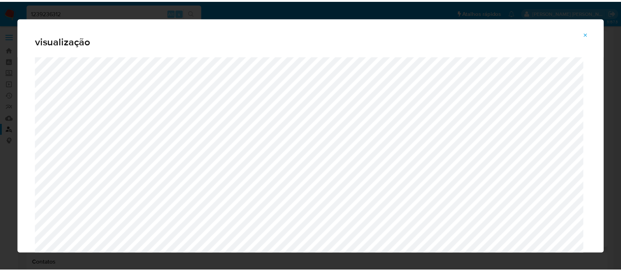
scroll to position [147, 0]
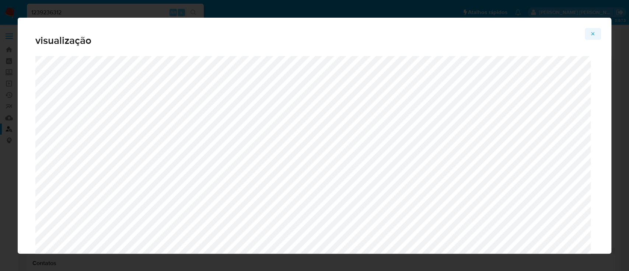
click at [592, 32] on span "Attachment preview" at bounding box center [593, 34] width 6 height 10
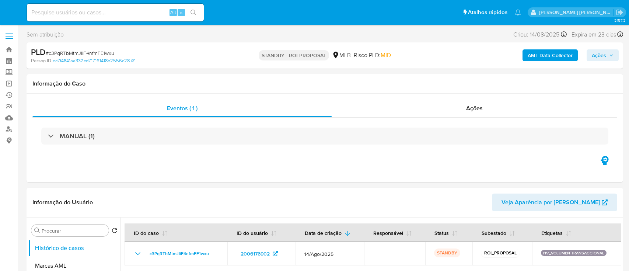
select select "10"
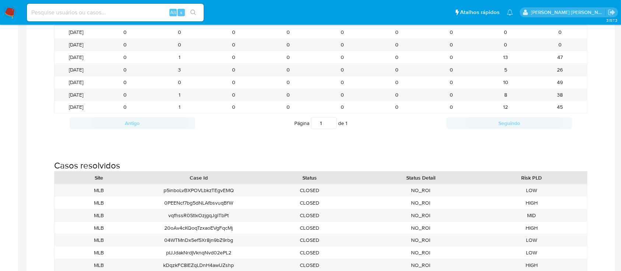
scroll to position [884, 0]
